Goal: Task Accomplishment & Management: Complete application form

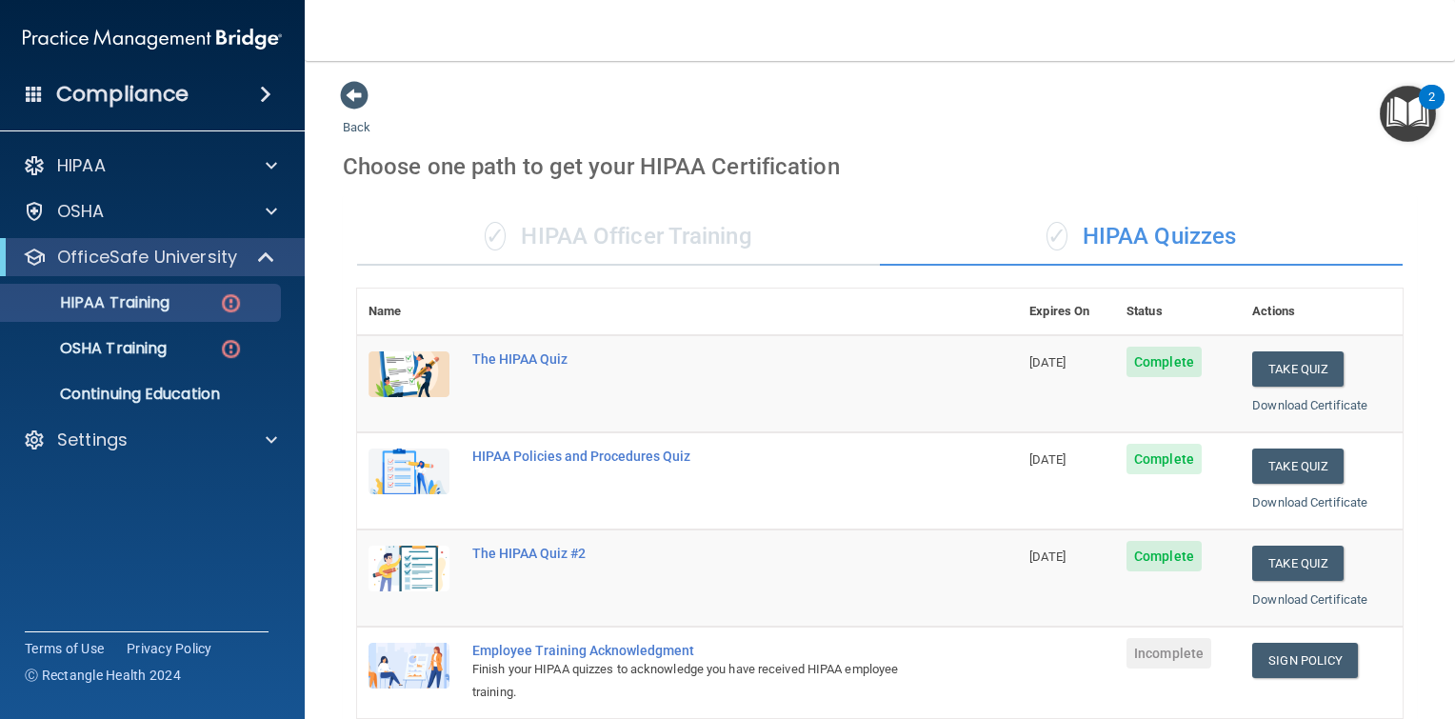
scroll to position [381, 0]
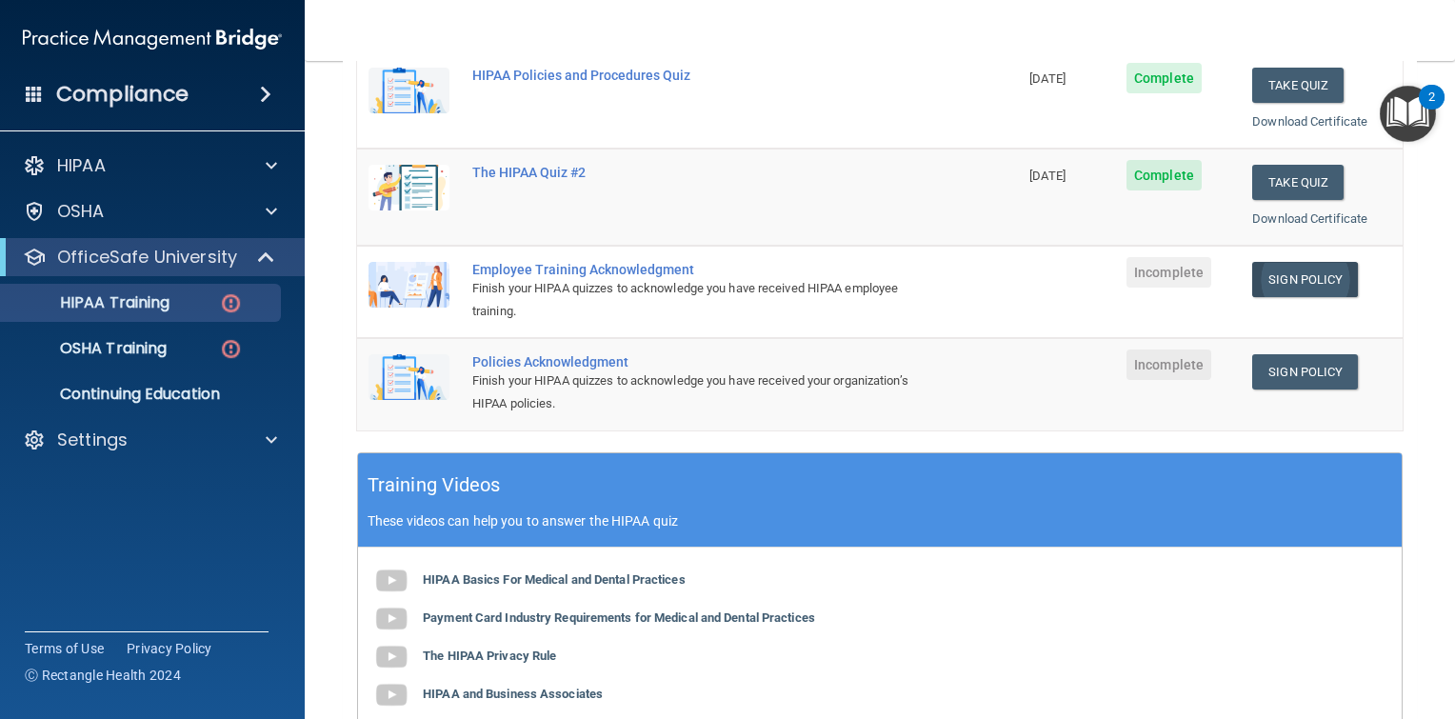
click at [1299, 275] on link "Sign Policy" at bounding box center [1305, 279] width 106 height 35
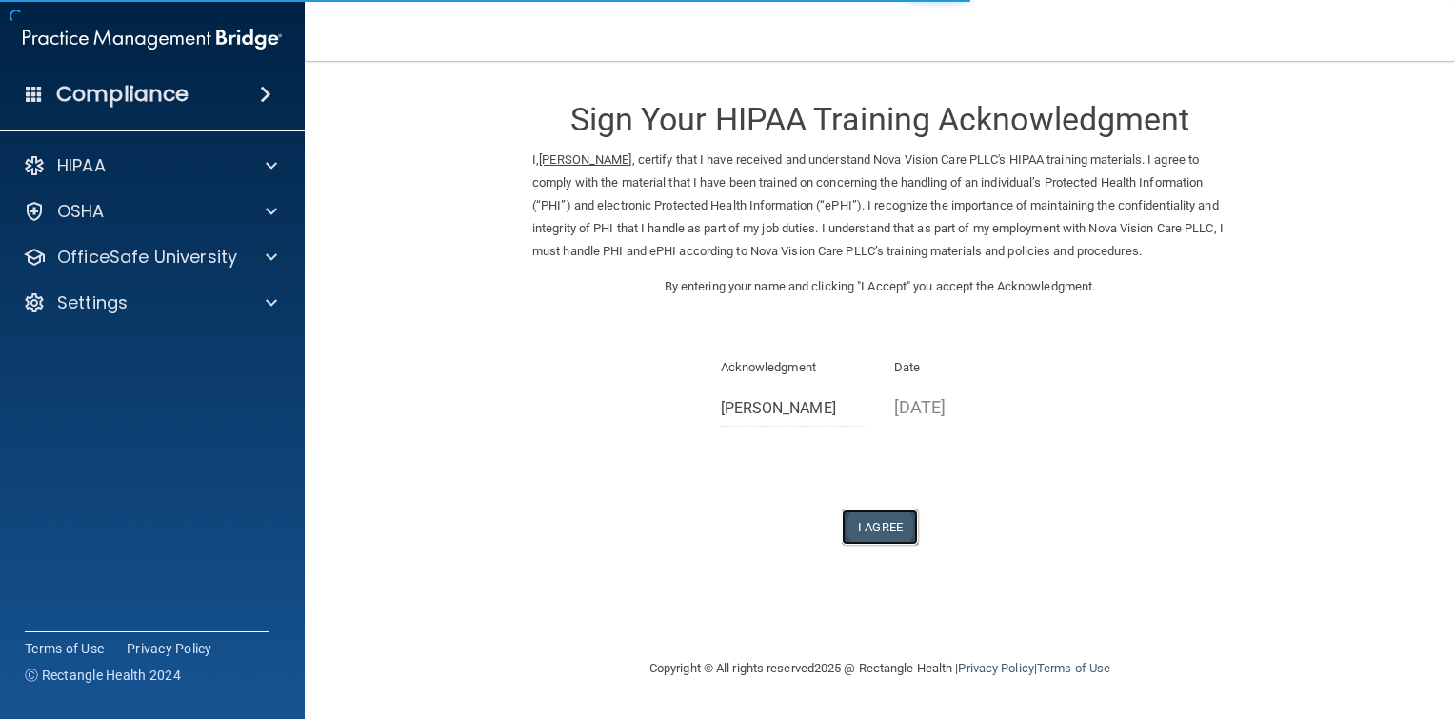
click at [894, 545] on button "I Agree" at bounding box center [880, 526] width 76 height 35
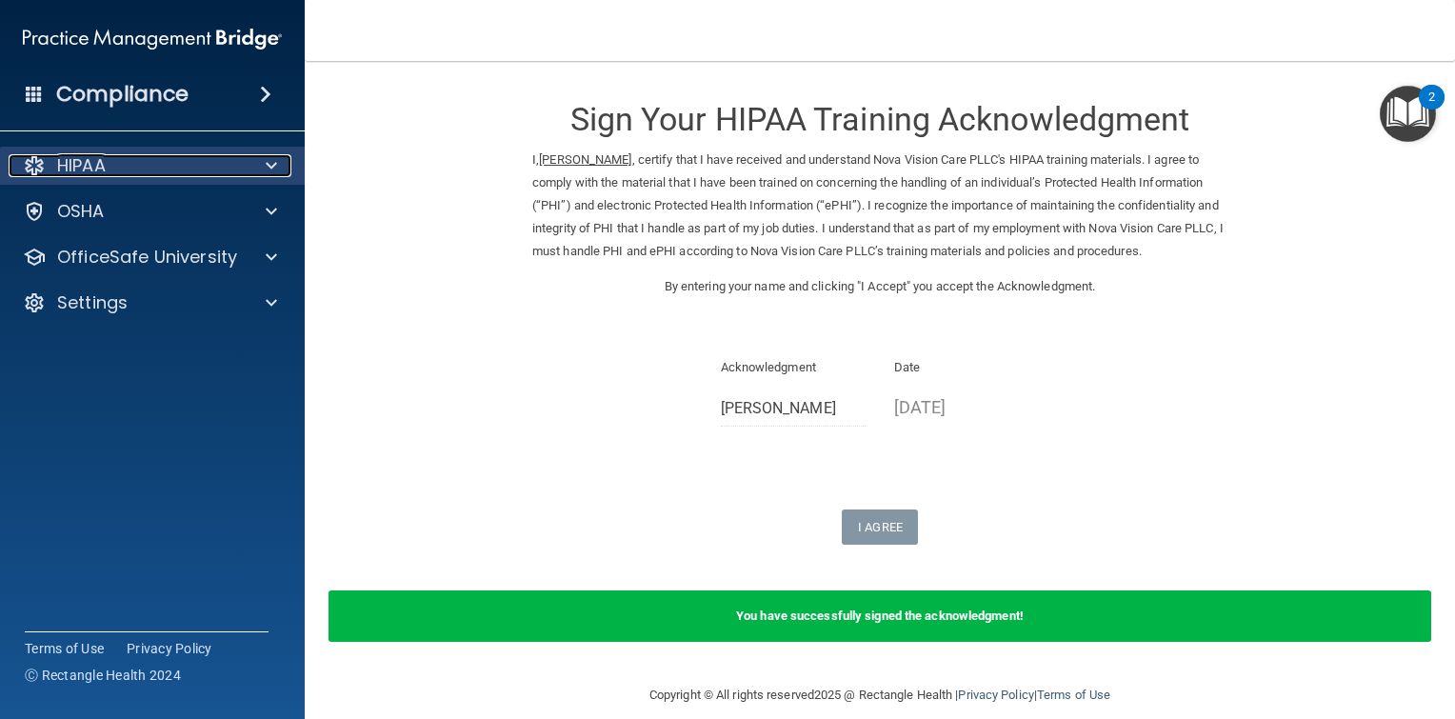
click at [90, 174] on p "HIPAA" at bounding box center [81, 165] width 49 height 23
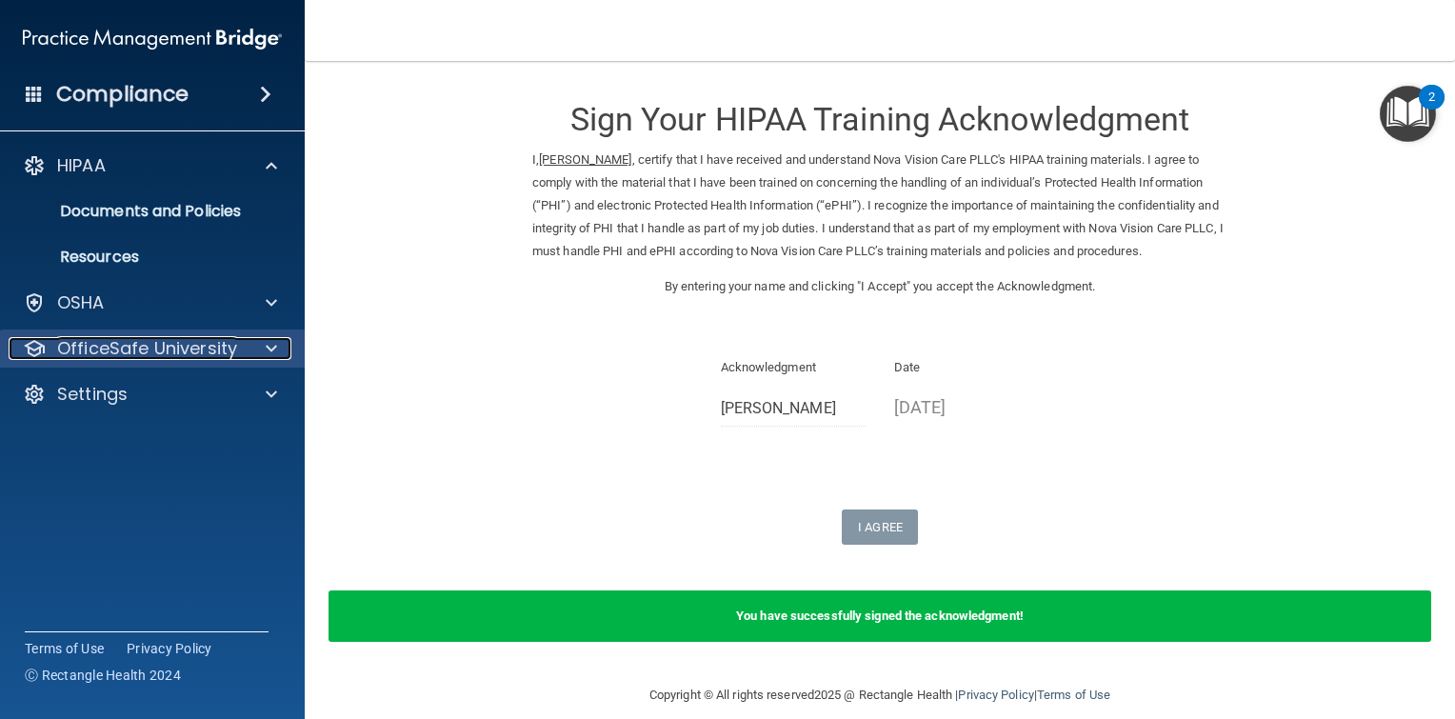
click at [132, 354] on p "OfficeSafe University" at bounding box center [147, 348] width 180 height 23
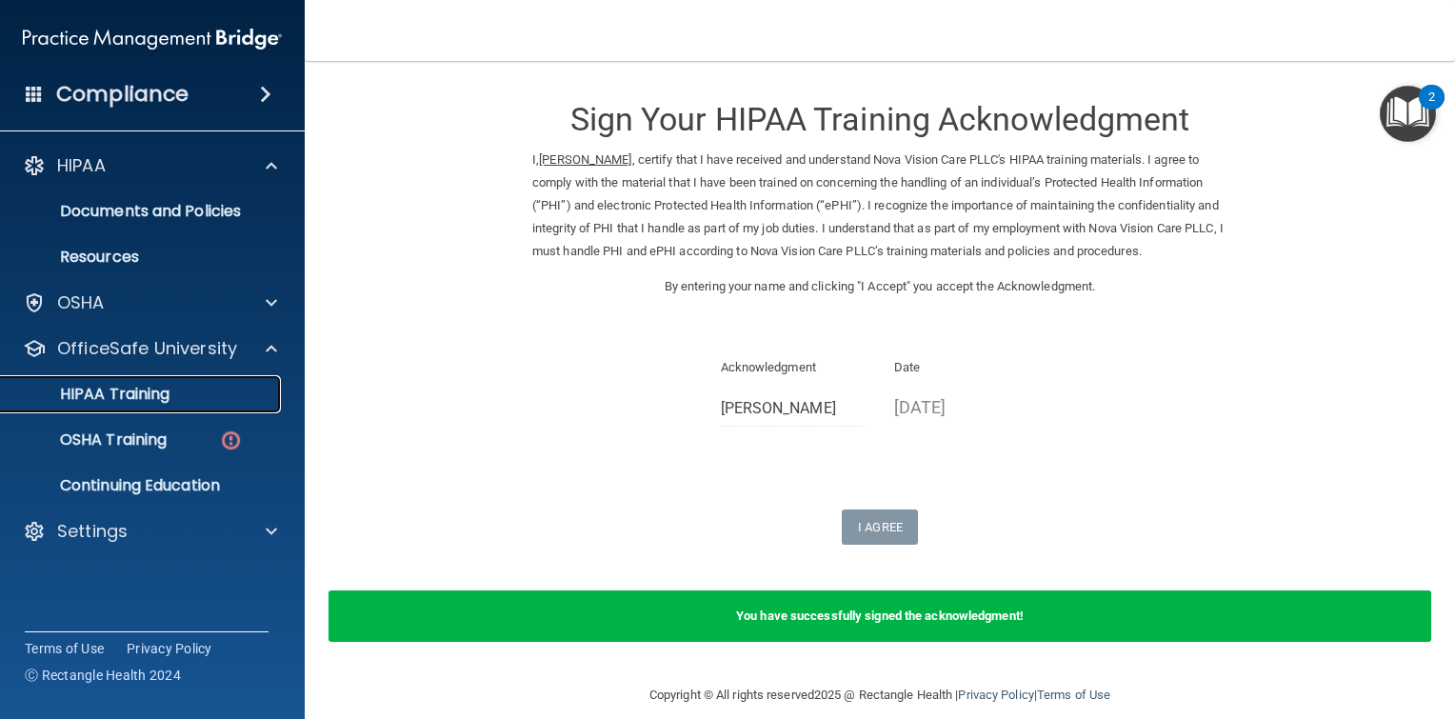
click at [149, 396] on p "HIPAA Training" at bounding box center [90, 394] width 157 height 19
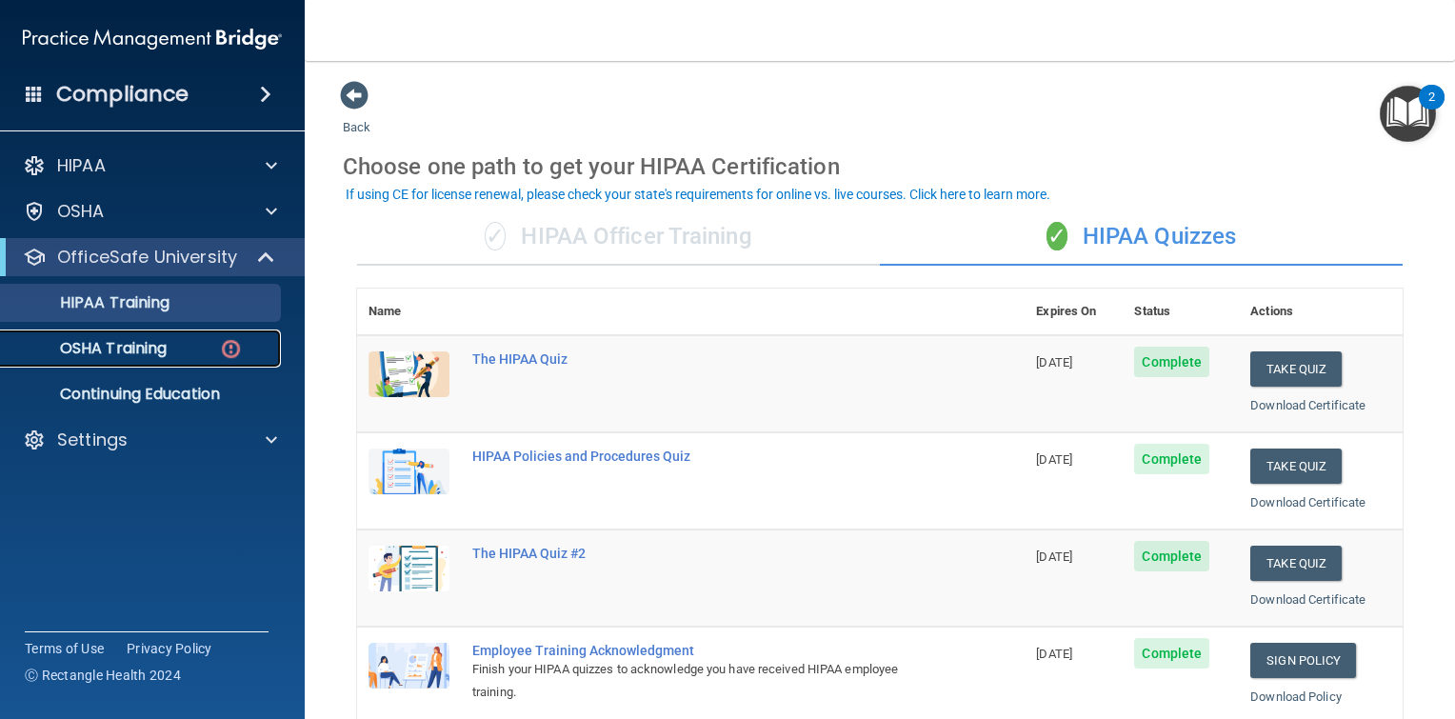
click at [105, 349] on p "OSHA Training" at bounding box center [89, 348] width 154 height 19
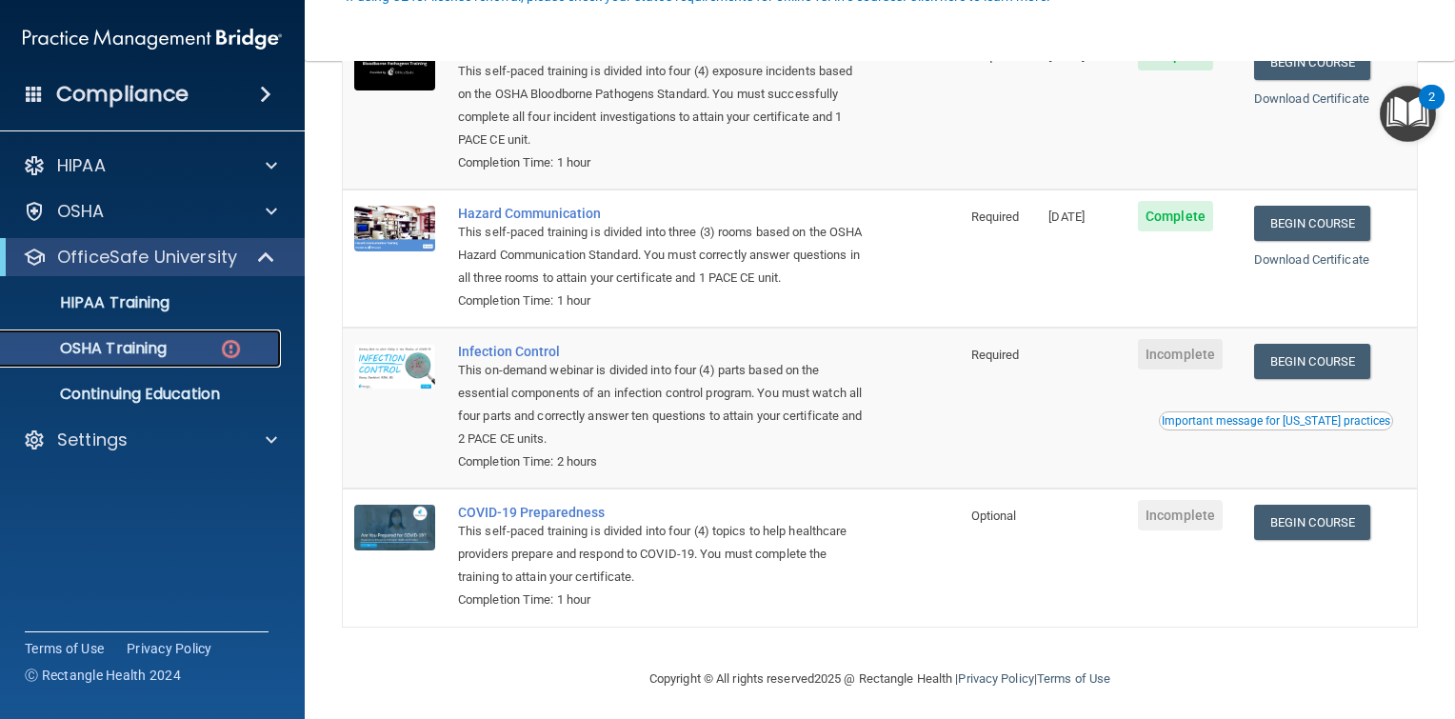
scroll to position [269, 0]
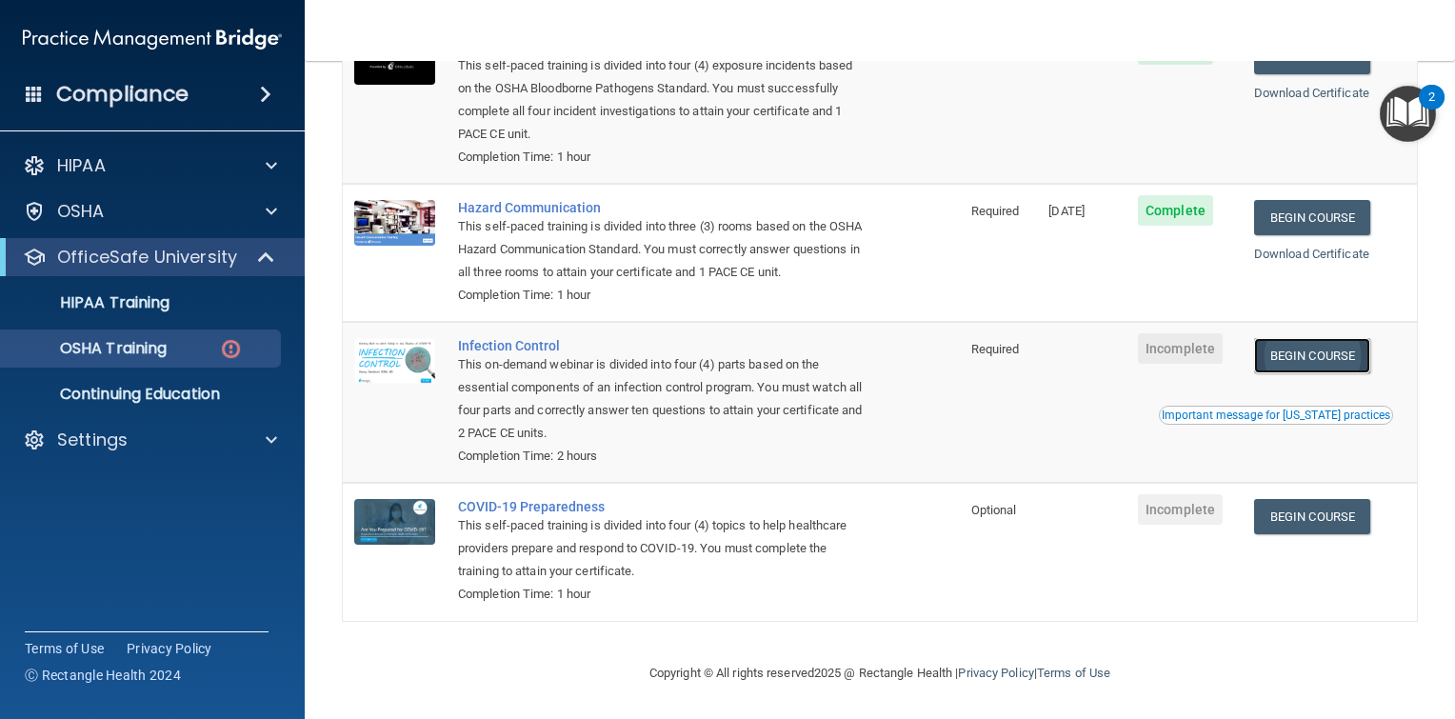
click at [1293, 360] on link "Begin Course" at bounding box center [1312, 355] width 116 height 35
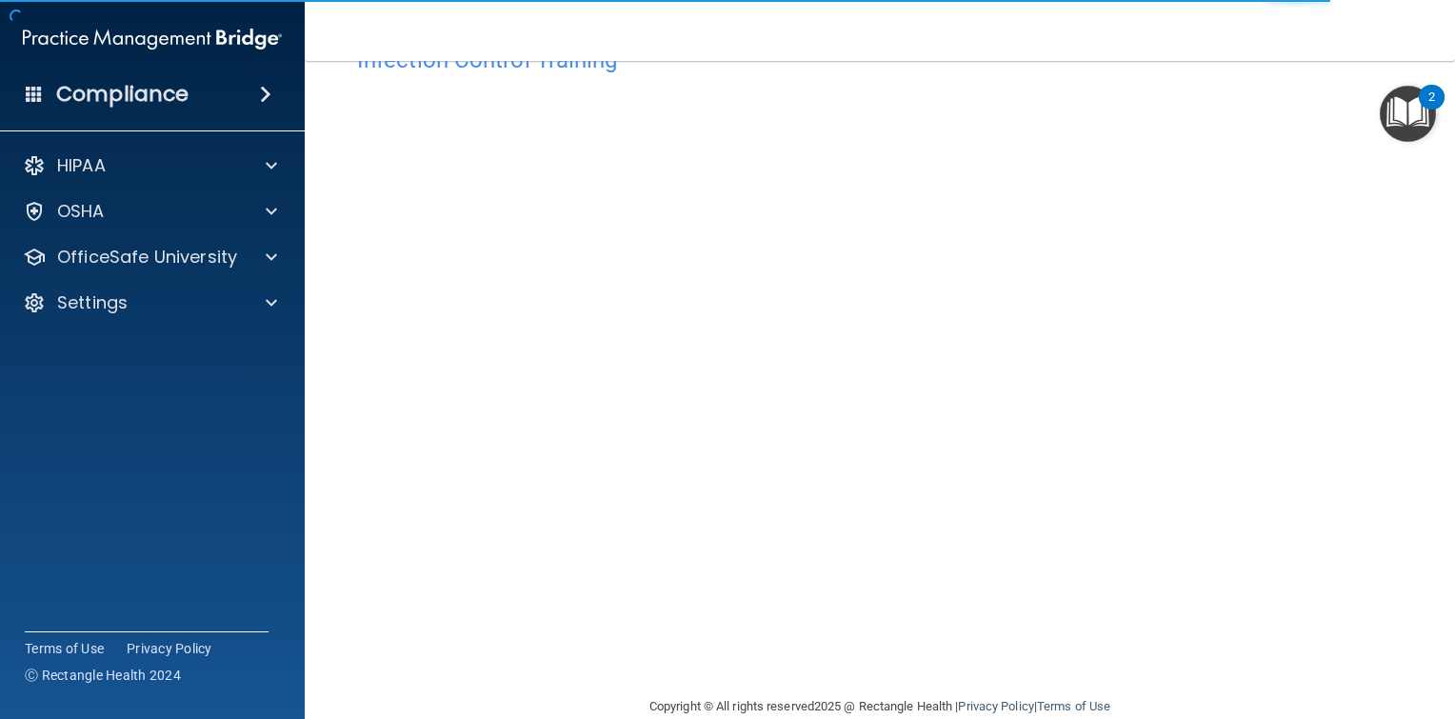
scroll to position [95, 0]
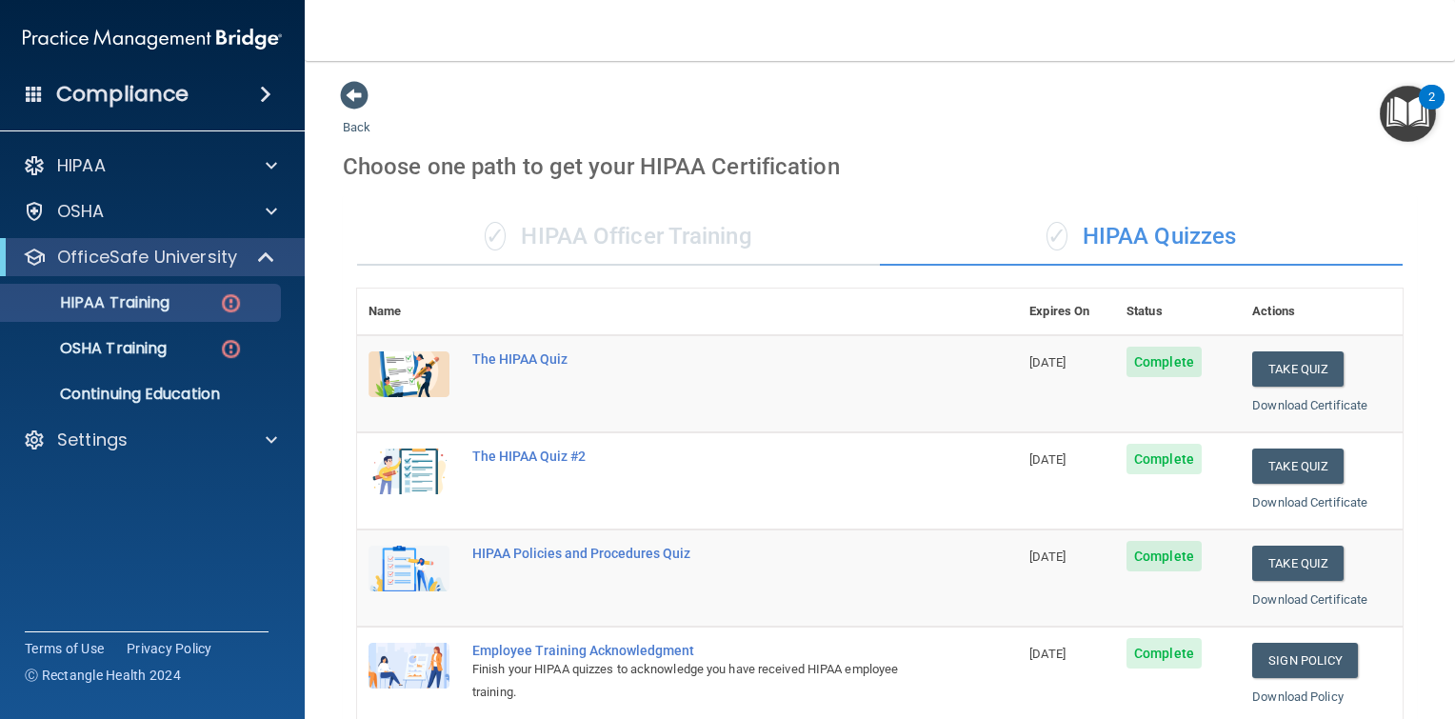
scroll to position [381, 0]
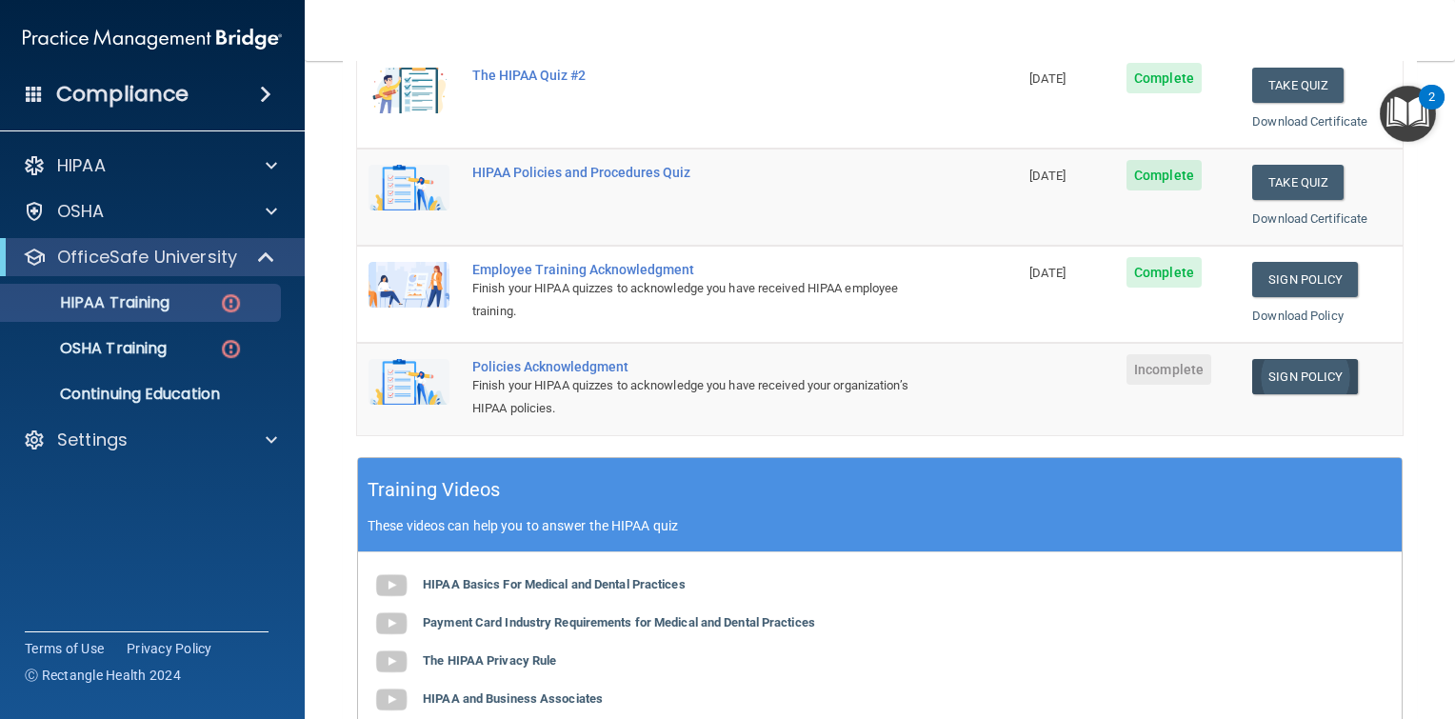
click at [1309, 371] on link "Sign Policy" at bounding box center [1305, 376] width 106 height 35
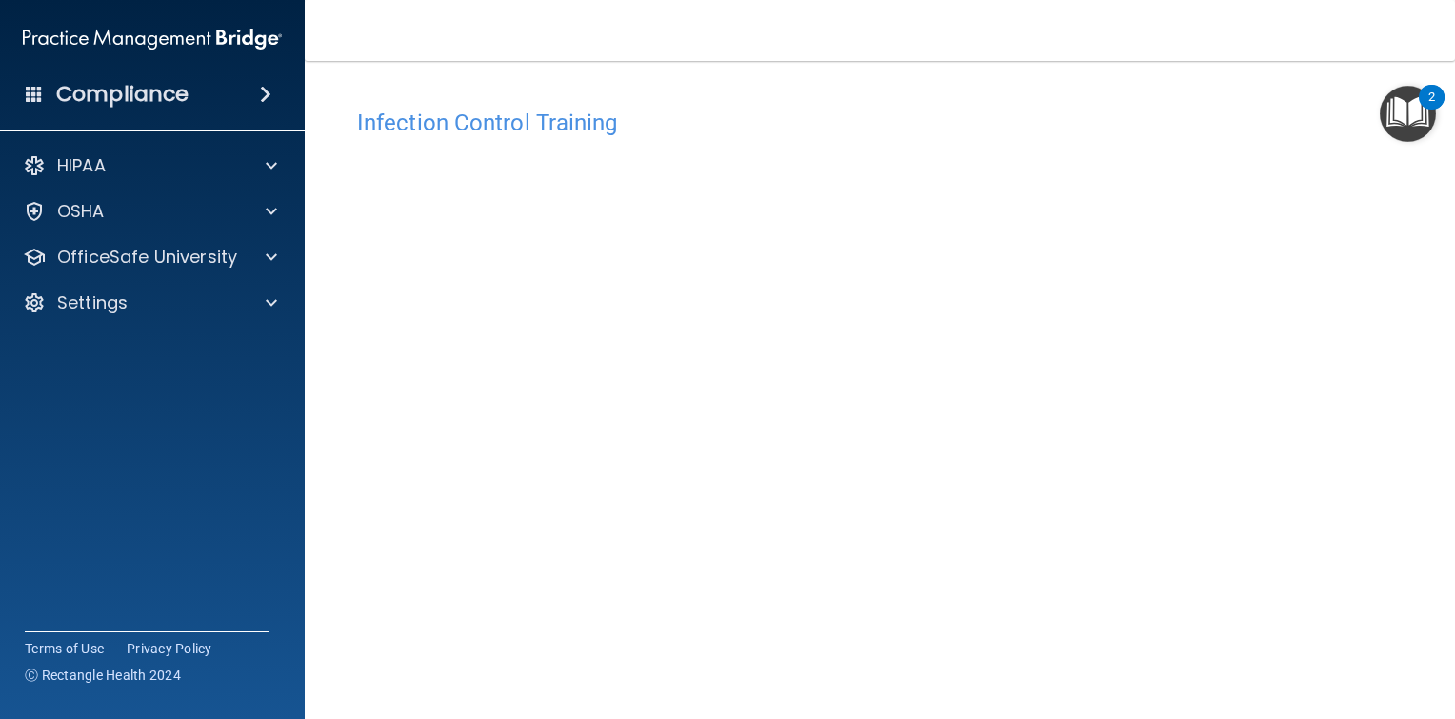
scroll to position [95, 0]
